Goal: Transaction & Acquisition: Book appointment/travel/reservation

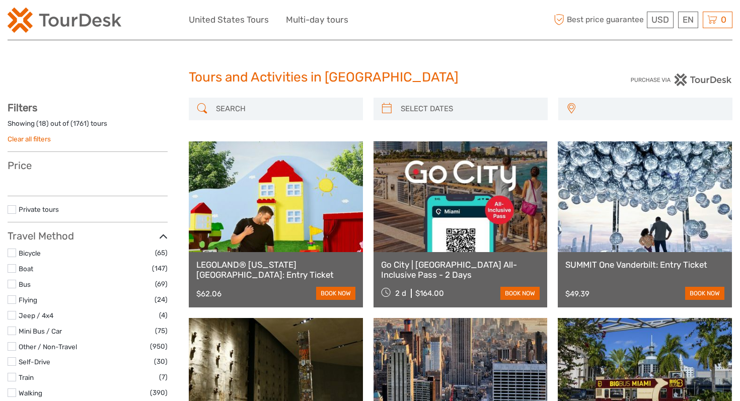
select select
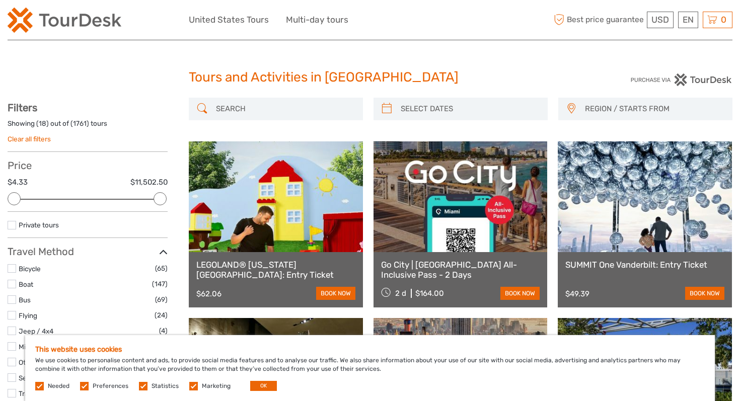
click at [313, 113] on input "search" at bounding box center [285, 109] width 146 height 18
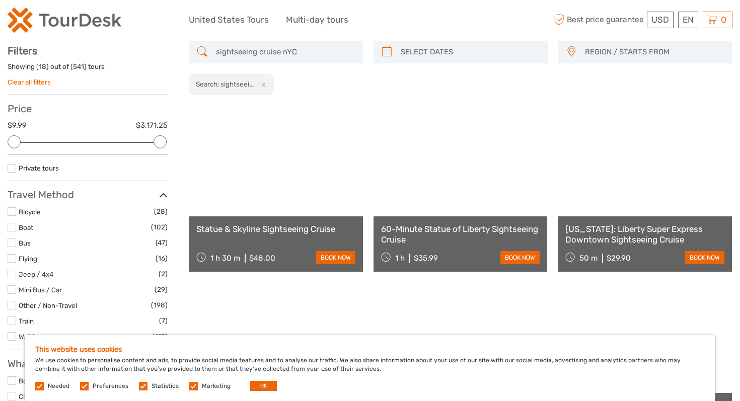
scroll to position [57, 0]
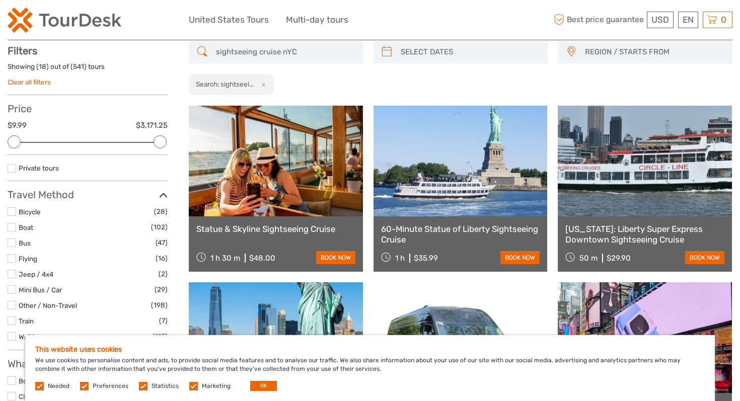
type input "sightseeing cruise nYC"
click at [265, 188] on link at bounding box center [276, 161] width 174 height 111
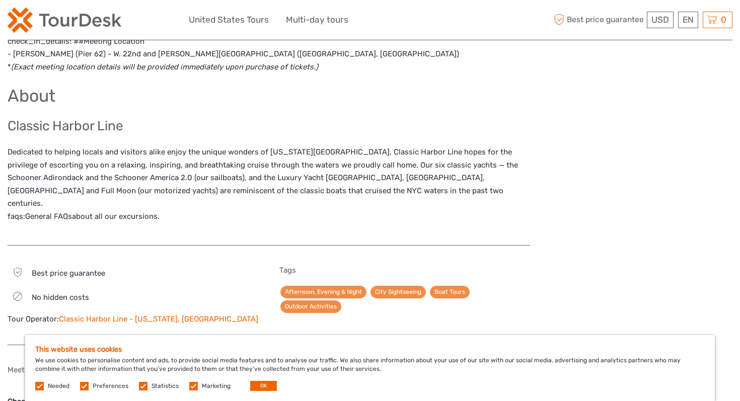
scroll to position [1313, 0]
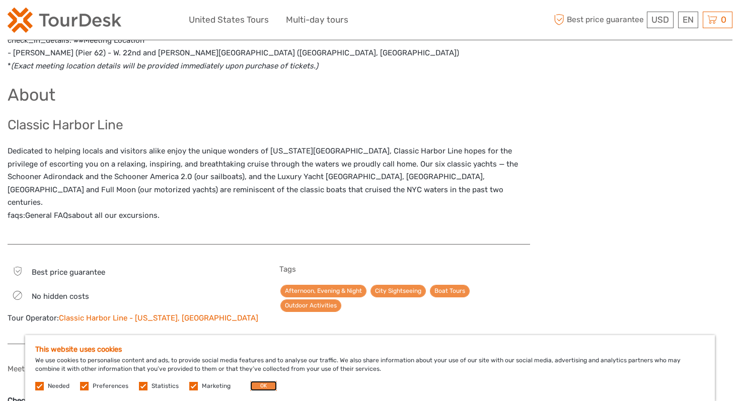
click at [263, 385] on button "OK" at bounding box center [263, 386] width 27 height 10
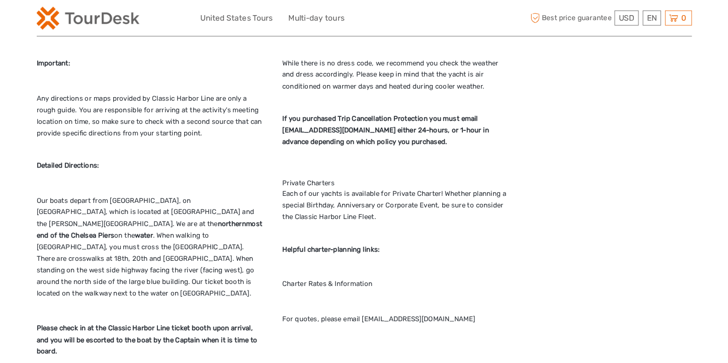
scroll to position [1858, 0]
